Goal: Task Accomplishment & Management: Complete application form

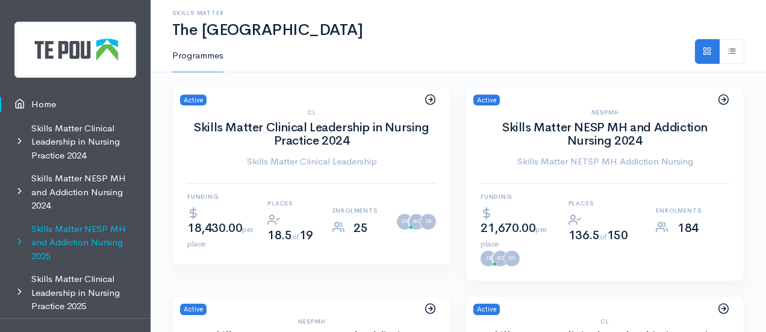
click at [57, 236] on link "Skills Matter NESP MH and Addiction Nursing 2025" at bounding box center [75, 242] width 151 height 51
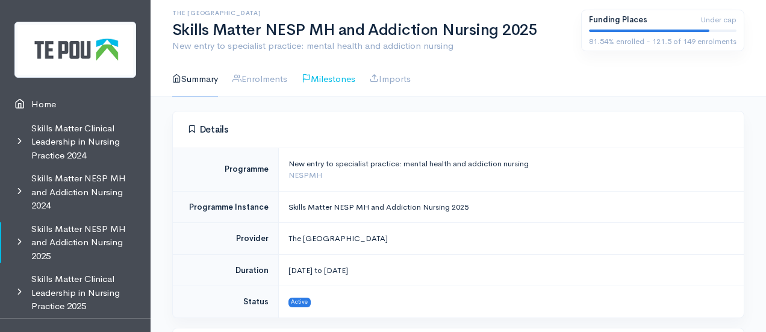
click at [350, 74] on link "Milestones" at bounding box center [329, 79] width 54 height 34
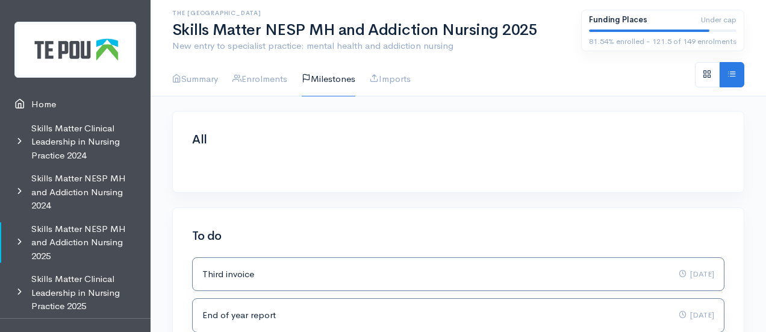
click at [270, 75] on link "Enrolments" at bounding box center [260, 79] width 55 height 34
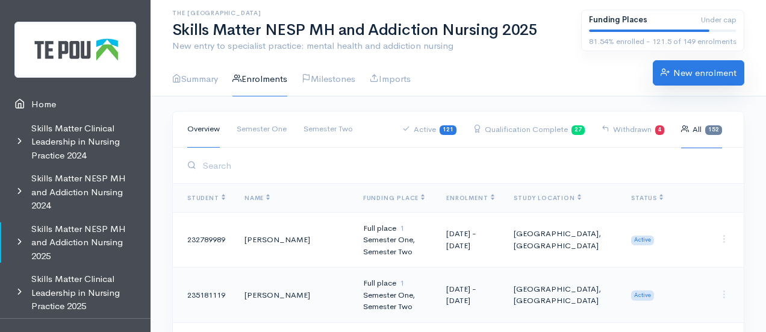
click at [686, 77] on link "New enrolment" at bounding box center [699, 72] width 92 height 25
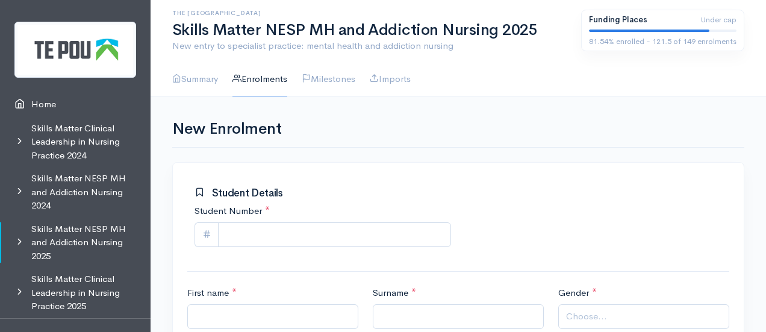
scroll to position [74, 0]
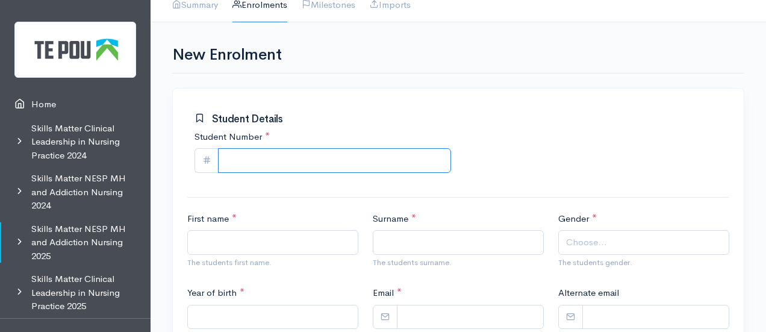
click at [271, 161] on input "Student Number *" at bounding box center [334, 160] width 233 height 25
paste input "628800179"
type input "628800179"
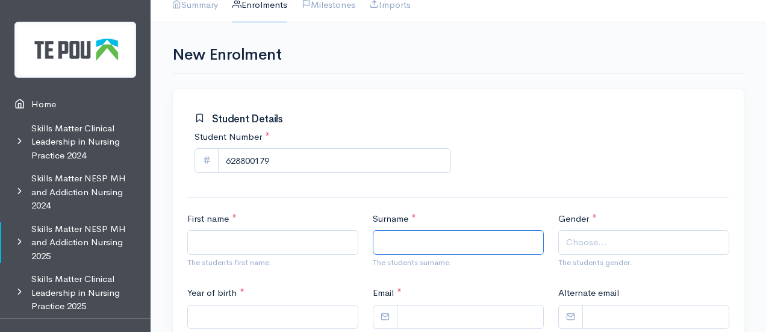
click at [413, 242] on input "Surname *" at bounding box center [458, 242] width 171 height 25
paste input "Ramsbottom"
type input "Ramsbottom"
click at [248, 243] on input "First name *" at bounding box center [272, 242] width 171 height 25
paste input "Kaiah"
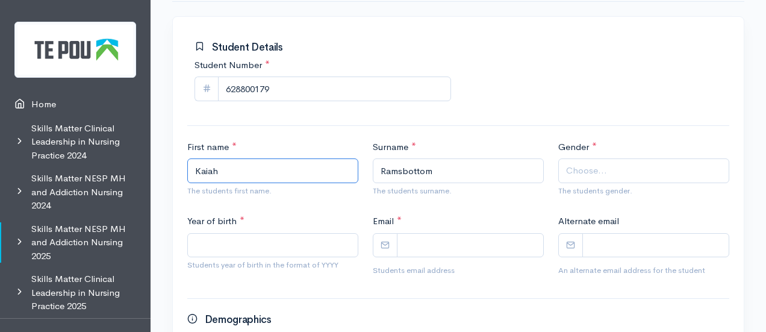
scroll to position [146, 0]
type input "Kaiah"
click at [598, 173] on span "Choose..." at bounding box center [586, 170] width 41 height 14
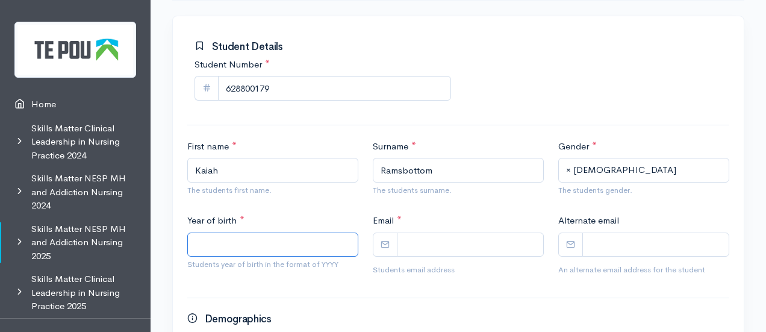
click at [268, 239] on input "Year of birth *" at bounding box center [272, 245] width 171 height 25
type input "2003"
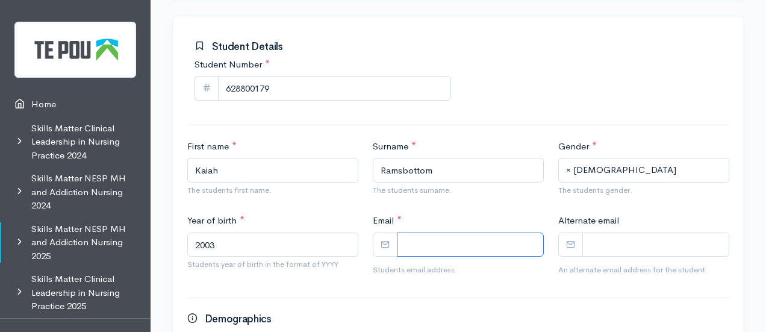
click at [434, 238] on input "Email *" at bounding box center [470, 245] width 147 height 25
paste input "kaiahr03@gmail.com"
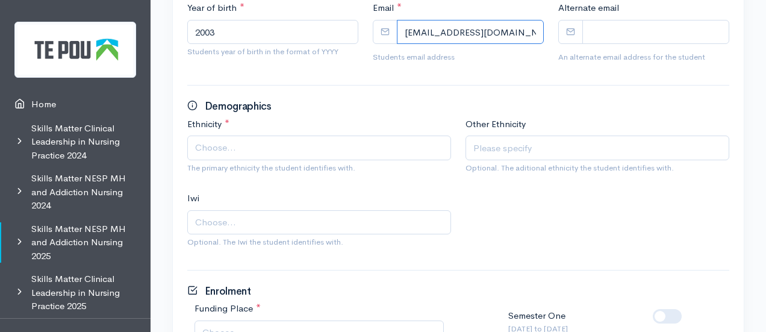
scroll to position [358, 0]
type input "kaiahr03@gmail.com"
click at [253, 146] on span "Choose..." at bounding box center [320, 149] width 251 height 14
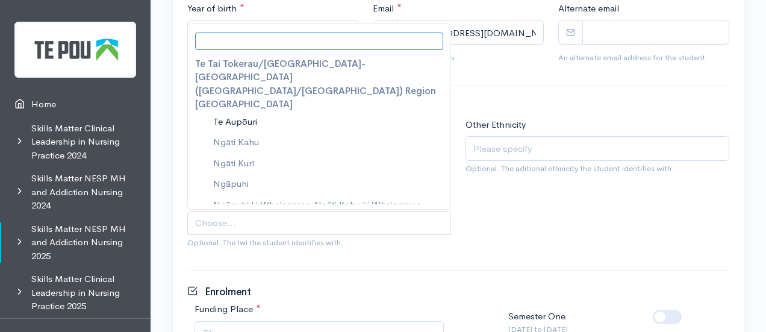
click at [313, 224] on span "Choose..." at bounding box center [320, 223] width 251 height 14
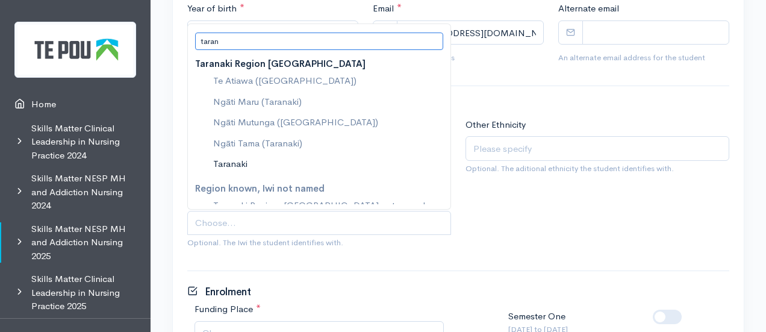
type input "taran"
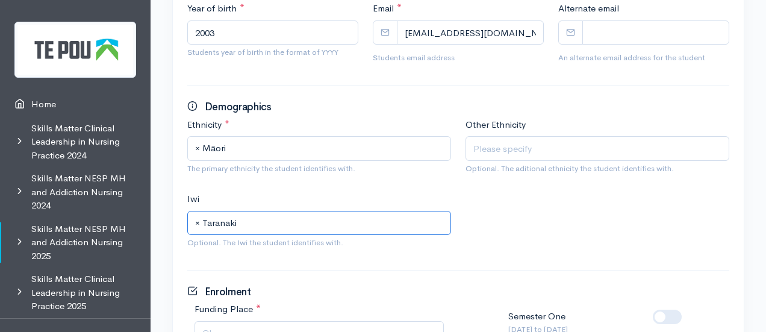
scroll to position [518, 0]
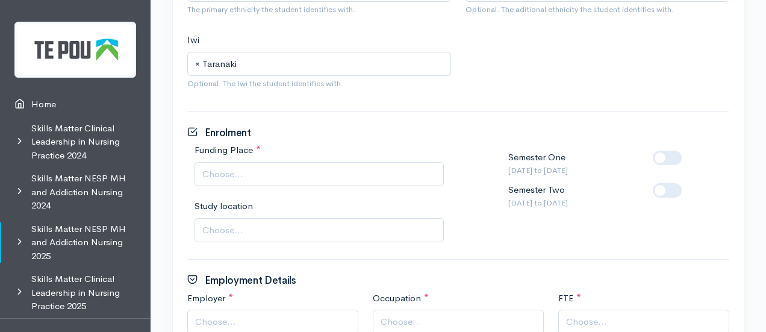
click at [348, 182] on span "Choose..." at bounding box center [319, 174] width 249 height 25
click at [687, 183] on label at bounding box center [687, 183] width 0 height 0
click at [663, 184] on input "checkbox" at bounding box center [658, 188] width 10 height 11
checkbox input "true"
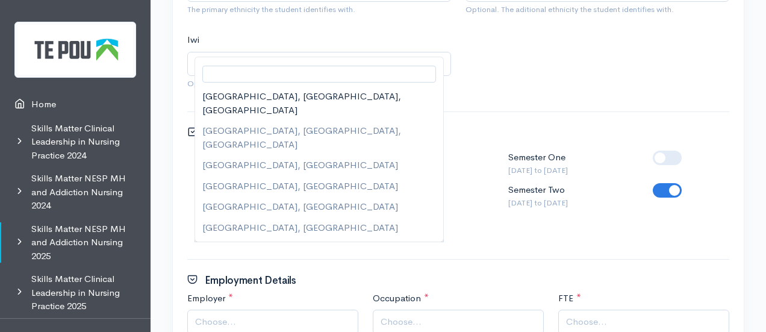
click at [299, 224] on span "Choose..." at bounding box center [320, 231] width 236 height 14
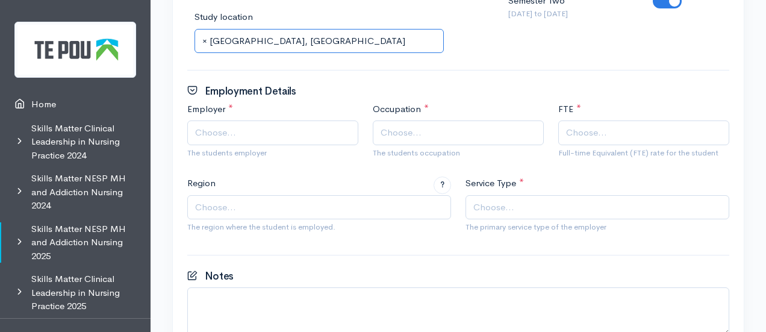
scroll to position [709, 0]
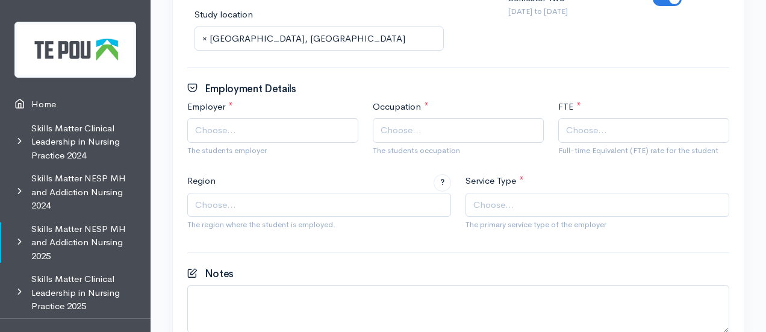
click at [237, 125] on span "Choose..." at bounding box center [274, 131] width 158 height 14
type input "no"
click at [427, 129] on span "Choose..." at bounding box center [460, 131] width 158 height 14
click at [315, 201] on span "Choose..." at bounding box center [320, 205] width 251 height 14
click at [495, 199] on span "Choose..." at bounding box center [494, 205] width 41 height 14
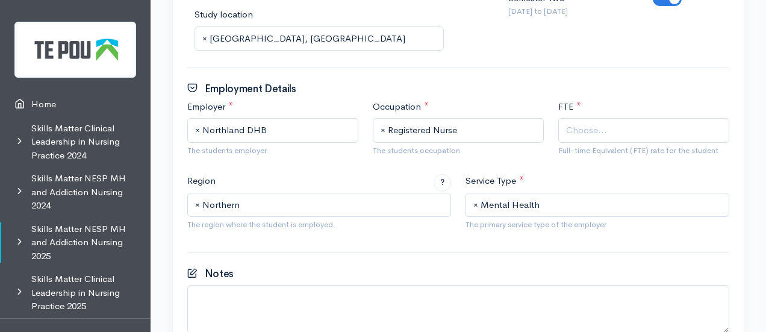
click at [610, 130] on span "Choose..." at bounding box center [645, 131] width 158 height 14
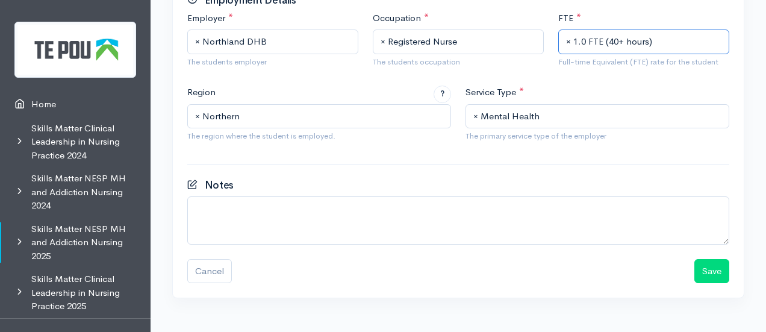
scroll to position [798, 0]
click at [707, 269] on button "Save" at bounding box center [712, 270] width 35 height 25
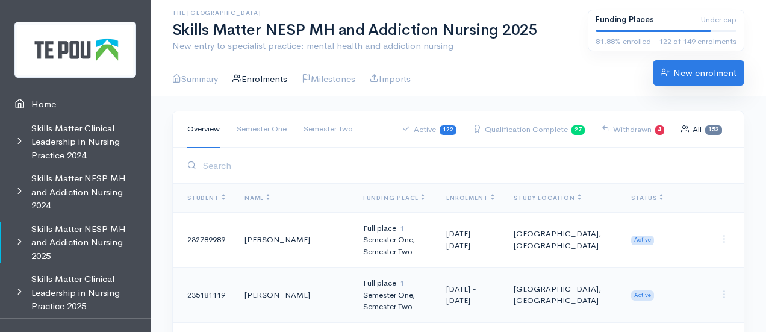
click at [692, 78] on link "New enrolment" at bounding box center [699, 72] width 92 height 25
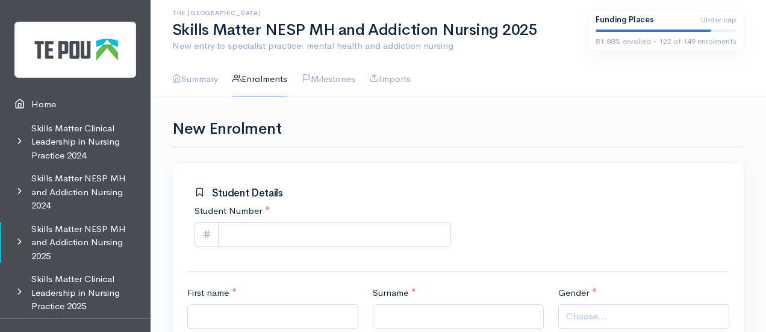
click at [286, 252] on div "Student Number *" at bounding box center [322, 229] width 271 height 50
click at [278, 237] on input "Student Number *" at bounding box center [334, 234] width 233 height 25
paste input "220111353"
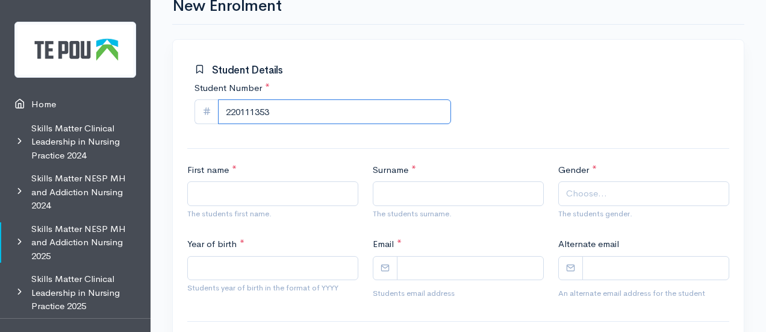
scroll to position [128, 0]
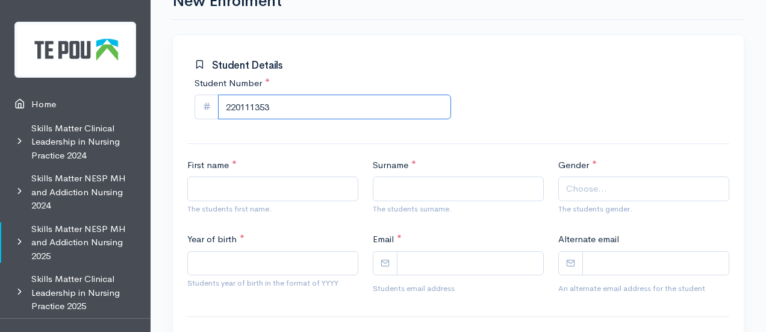
type input "220111353"
click at [254, 180] on input "First name *" at bounding box center [272, 189] width 171 height 25
type input "Gaylene"
click at [437, 177] on input "Surname *" at bounding box center [458, 189] width 171 height 25
paste input "Havili-Kaufusi"
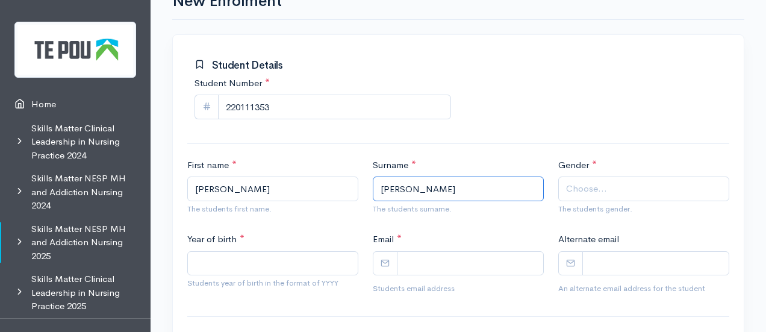
type input "Havili-Kaufusi"
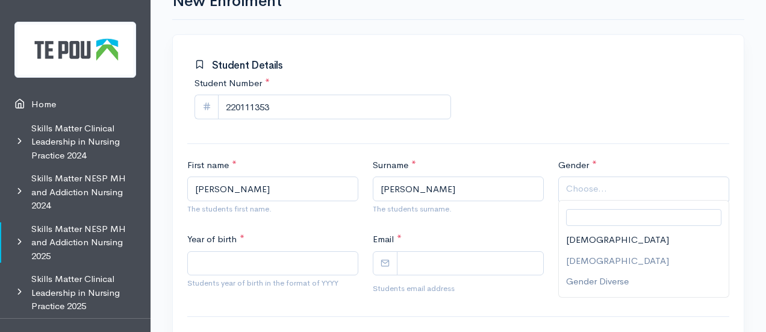
click at [636, 186] on span "Choose..." at bounding box center [645, 189] width 158 height 14
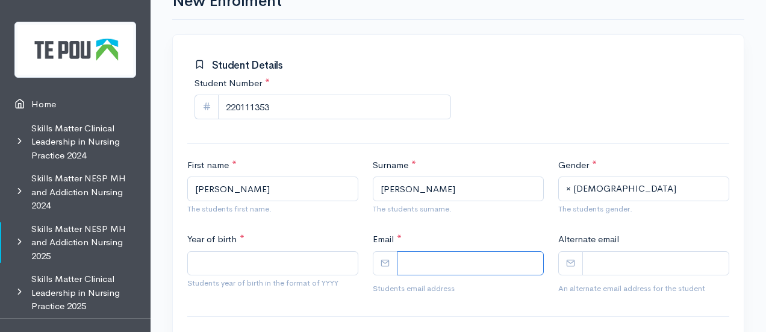
click at [428, 258] on input "Email *" at bounding box center [470, 263] width 147 height 25
paste input "gaylenehkaufusi@gmail.com"
type input "gaylenehkaufusi@gmail.com"
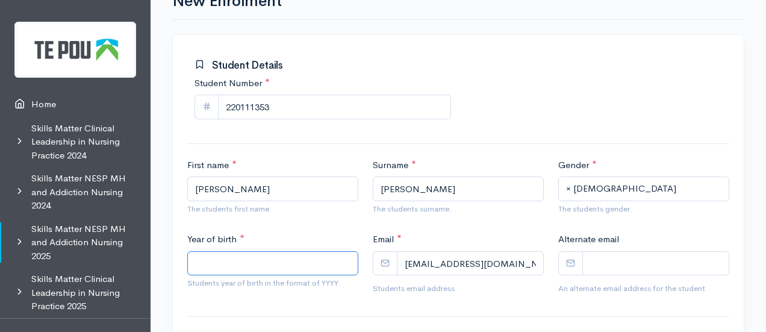
click at [276, 256] on input "Year of birth *" at bounding box center [272, 263] width 171 height 25
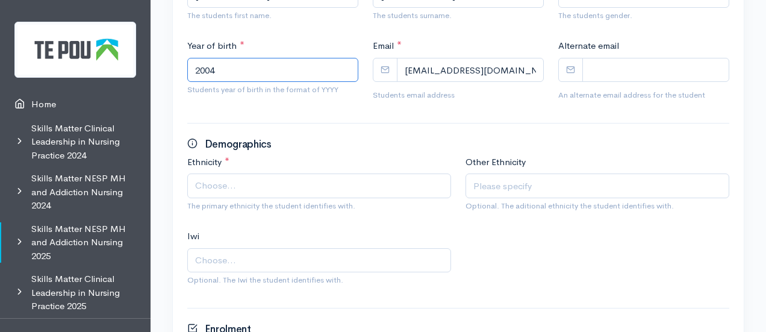
scroll to position [322, 0]
type input "2004"
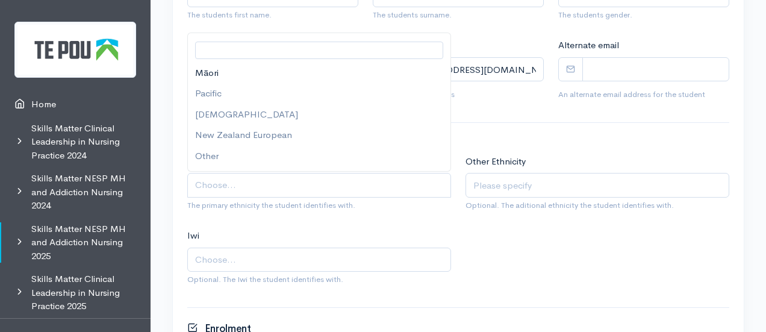
click at [260, 175] on span "Choose..." at bounding box center [319, 185] width 264 height 25
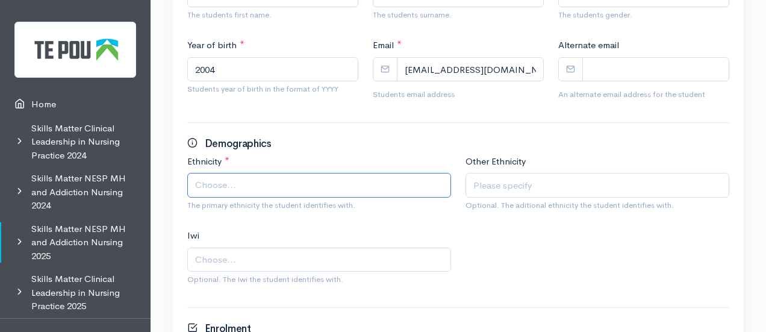
click at [260, 178] on span "Choose..." at bounding box center [320, 185] width 251 height 14
click at [280, 189] on span "Choose..." at bounding box center [320, 185] width 251 height 14
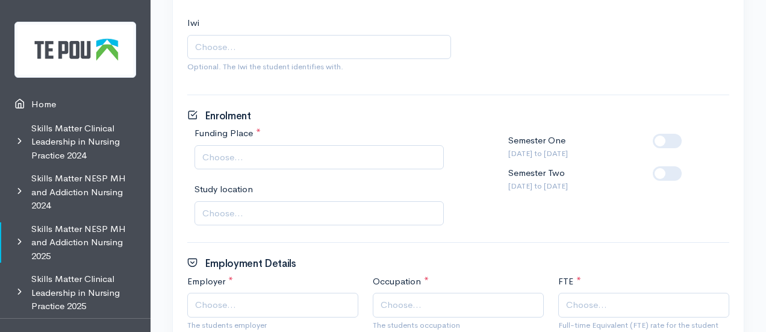
scroll to position [535, 0]
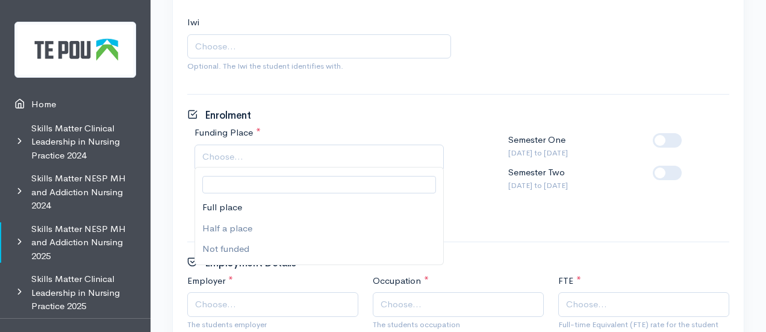
click at [253, 155] on span "Choose..." at bounding box center [320, 157] width 236 height 14
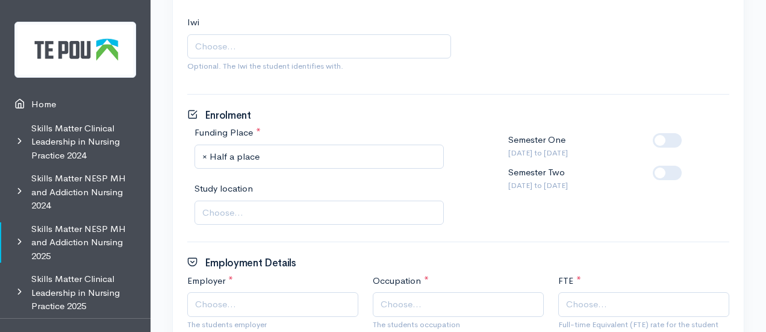
click at [687, 166] on label at bounding box center [687, 166] width 0 height 0
click at [663, 169] on input "checkbox" at bounding box center [658, 171] width 10 height 11
checkbox input "true"
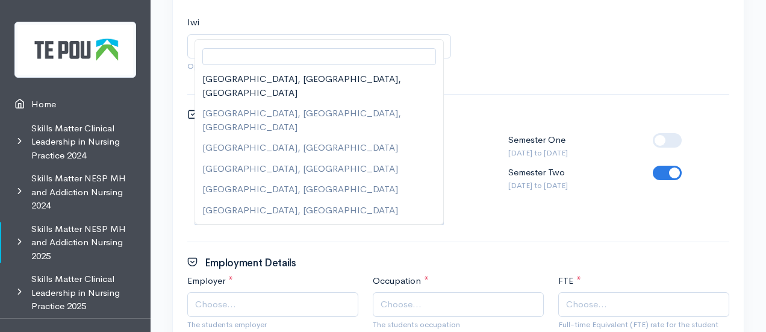
click at [300, 206] on span "Choose..." at bounding box center [320, 213] width 236 height 14
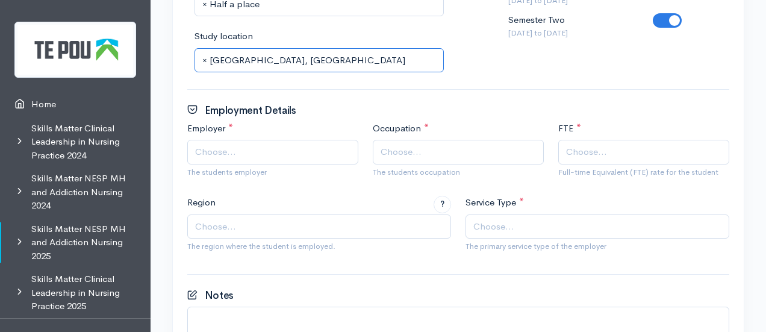
scroll to position [689, 0]
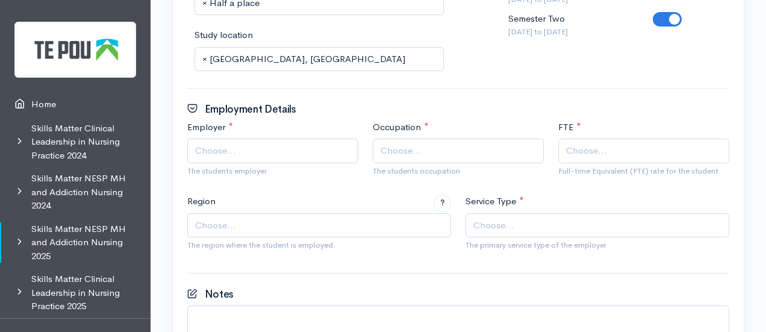
click at [588, 151] on span "Choose..." at bounding box center [586, 151] width 41 height 14
click at [450, 136] on div "Occupation * Registered Nurse Alcohol and other drug practitioner/counsellor Cl…" at bounding box center [459, 150] width 186 height 61
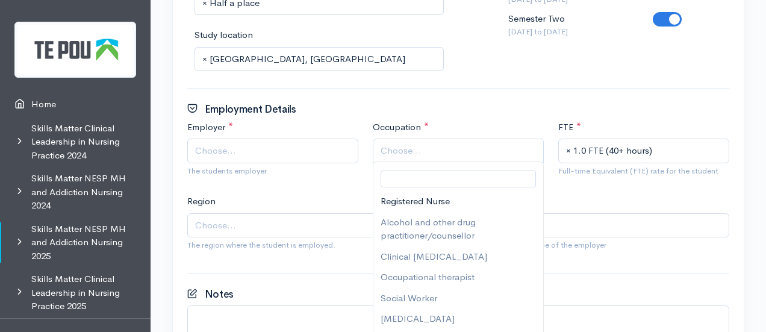
click at [447, 144] on span "Choose..." at bounding box center [460, 151] width 158 height 14
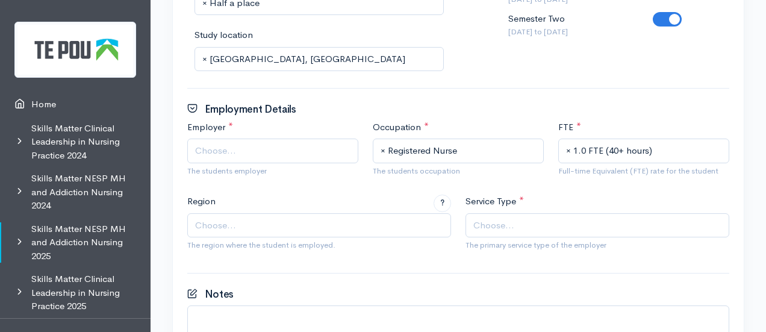
click at [489, 226] on span "Choose..." at bounding box center [494, 226] width 41 height 14
type input "in"
click at [280, 224] on span "Choose..." at bounding box center [320, 226] width 251 height 14
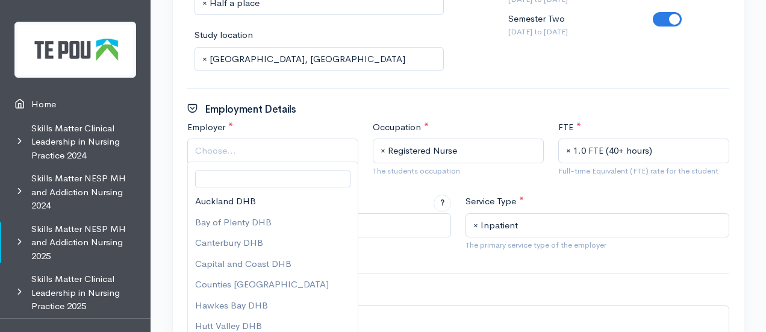
click at [239, 144] on span "Choose..." at bounding box center [274, 151] width 158 height 14
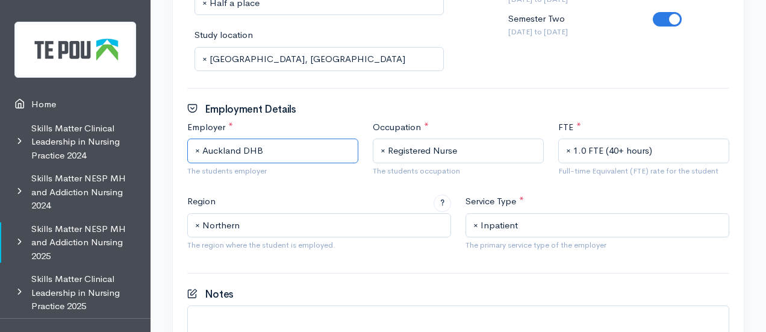
scroll to position [819, 0]
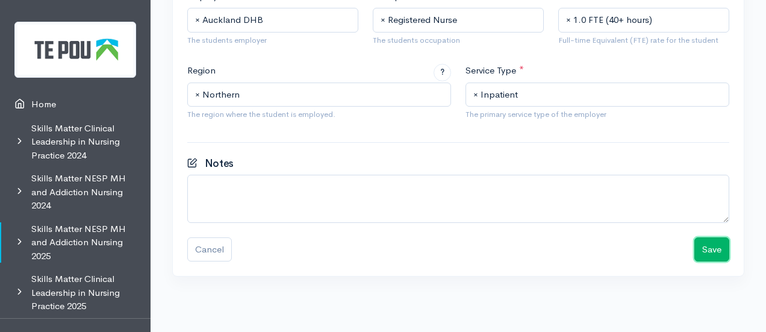
click at [707, 240] on button "Save" at bounding box center [712, 249] width 35 height 25
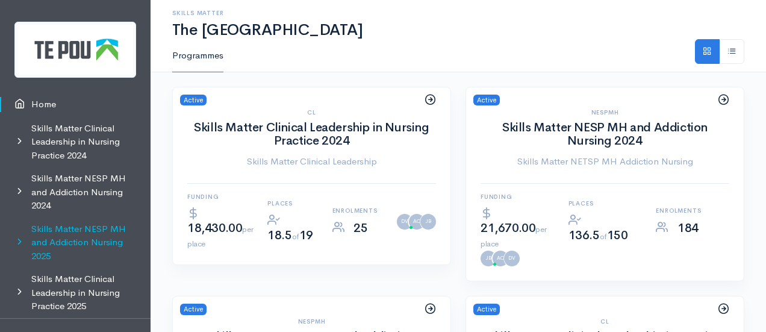
click at [81, 227] on link "Skills Matter NESP MH and Addiction Nursing 2025" at bounding box center [75, 242] width 151 height 51
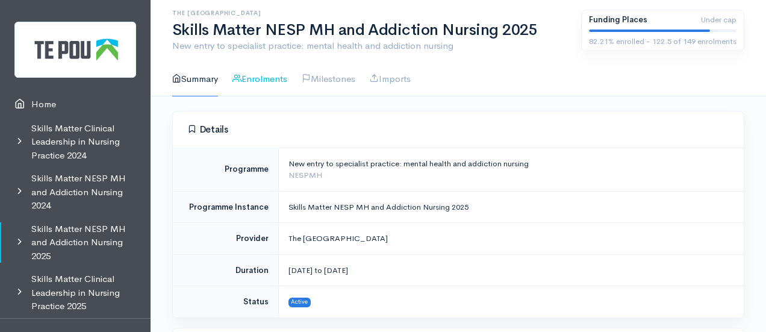
click at [250, 82] on link "Enrolments" at bounding box center [260, 79] width 55 height 34
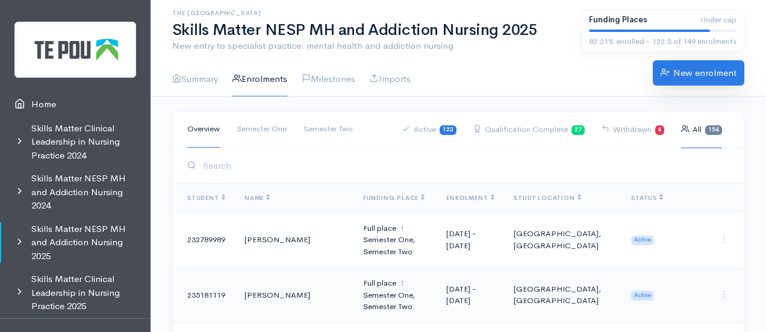
click at [693, 77] on link "New enrolment" at bounding box center [699, 72] width 92 height 25
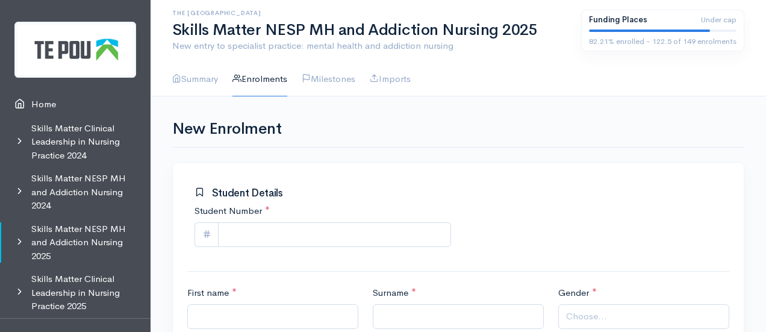
click at [251, 252] on div "Student Number *" at bounding box center [322, 229] width 271 height 50
click at [245, 225] on input "Student Number *" at bounding box center [334, 234] width 233 height 25
paste input "390217863"
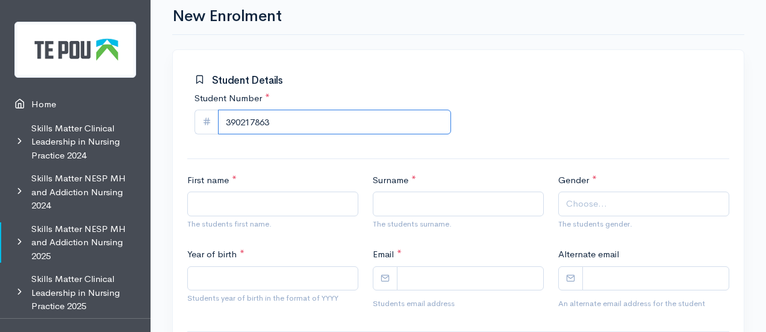
scroll to position [113, 0]
type input "390217863"
click at [222, 198] on input "First name *" at bounding box center [272, 203] width 171 height 25
type input "Wahina"
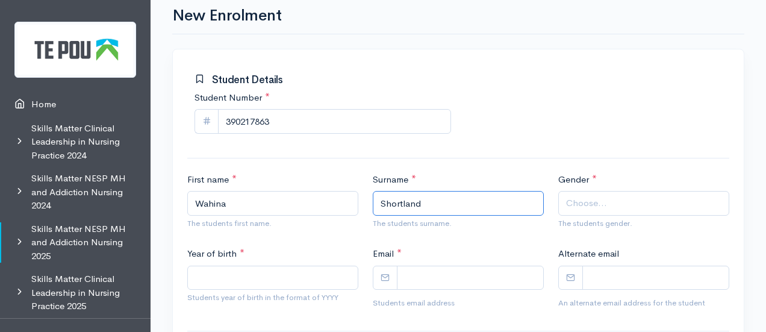
type input "Shortland"
click at [572, 199] on span "Choose..." at bounding box center [586, 203] width 41 height 14
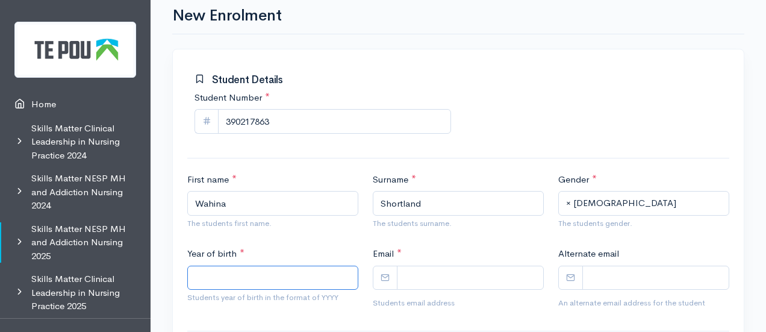
click at [275, 268] on input "Year of birth *" at bounding box center [272, 278] width 171 height 25
type input "1997"
paste input "wahine.shortland@hotmail.com"
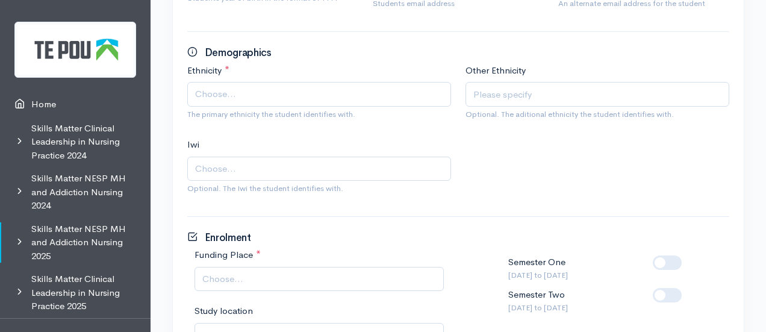
scroll to position [413, 0]
type input "wahine.shortland@hotmail.com"
click at [250, 89] on span "Choose..." at bounding box center [320, 94] width 251 height 14
type input "m"
click at [243, 161] on span "Choose..." at bounding box center [320, 168] width 251 height 14
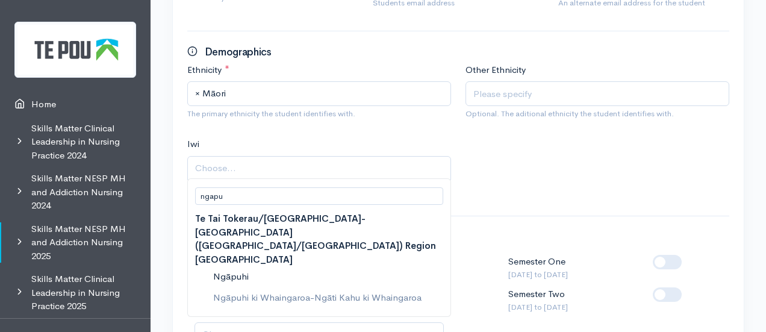
type input "ngapu"
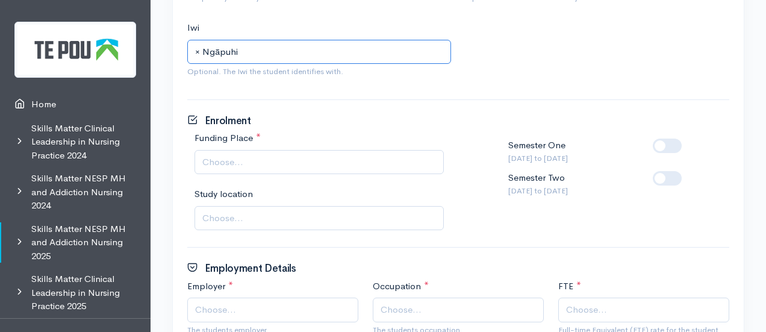
scroll to position [531, 0]
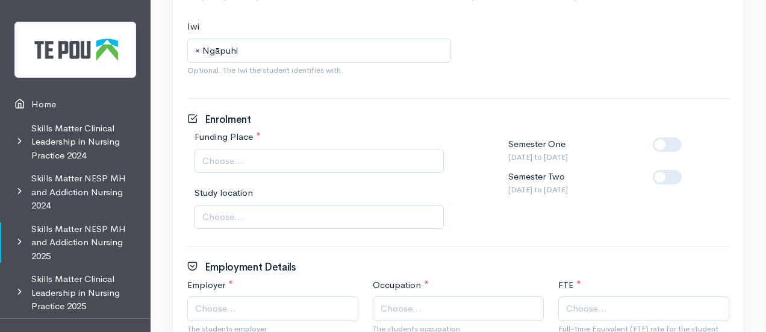
click at [307, 169] on span "Choose..." at bounding box center [319, 161] width 249 height 25
click at [687, 170] on label at bounding box center [687, 170] width 0 height 0
click at [663, 179] on input "checkbox" at bounding box center [658, 175] width 10 height 11
checkbox input "true"
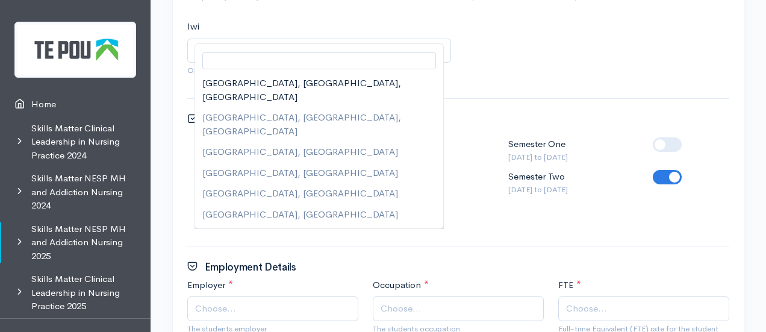
click at [271, 210] on span "Choose..." at bounding box center [320, 217] width 236 height 14
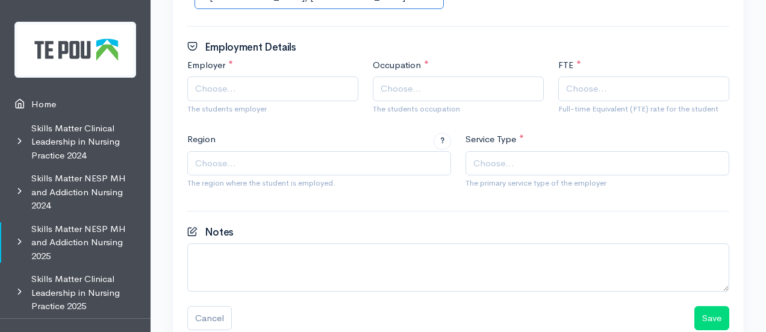
scroll to position [754, 0]
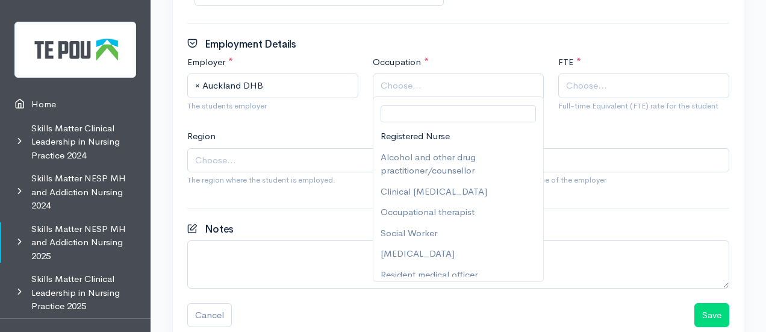
click at [439, 81] on span "Choose..." at bounding box center [460, 86] width 158 height 14
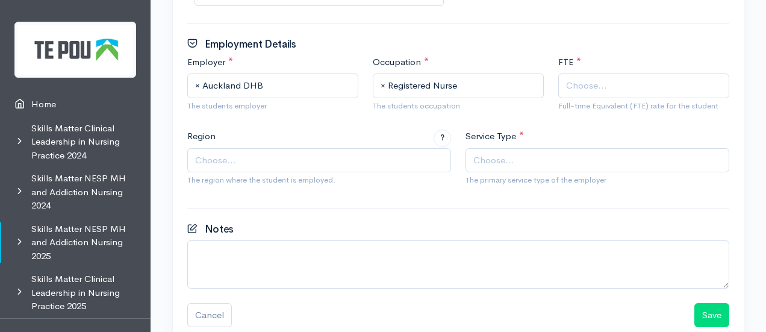
click at [606, 84] on span "Choose..." at bounding box center [645, 86] width 158 height 14
click at [289, 149] on span "Choose..." at bounding box center [319, 160] width 264 height 25
click at [504, 164] on span "Choose..." at bounding box center [494, 161] width 41 height 14
click at [716, 316] on button "Save" at bounding box center [712, 315] width 35 height 25
